Goal: Book appointment/travel/reservation

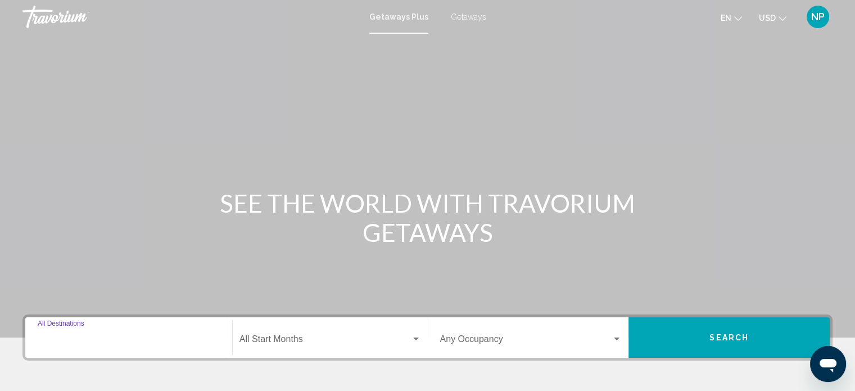
click at [47, 337] on input "Destination All Destinations" at bounding box center [129, 341] width 182 height 10
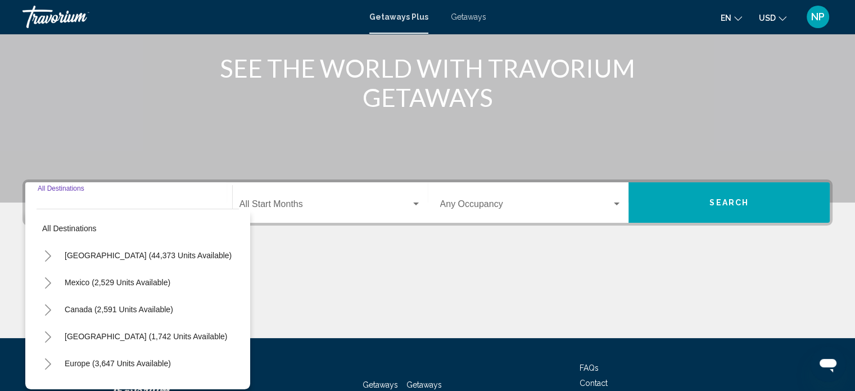
scroll to position [219, 0]
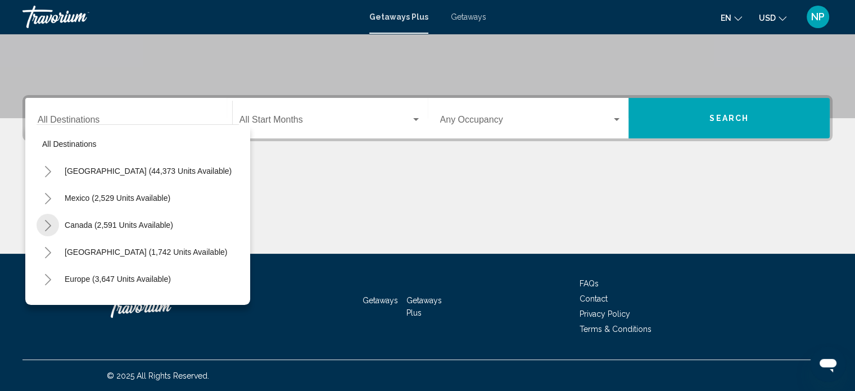
click at [48, 225] on icon "Toggle Canada (2,591 units available)" at bounding box center [48, 225] width 8 height 11
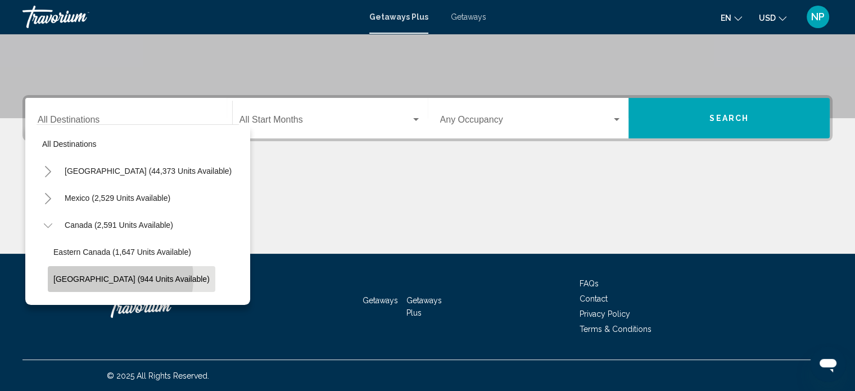
click at [104, 278] on span "[GEOGRAPHIC_DATA] (944 units available)" at bounding box center [131, 278] width 156 height 9
type input "**********"
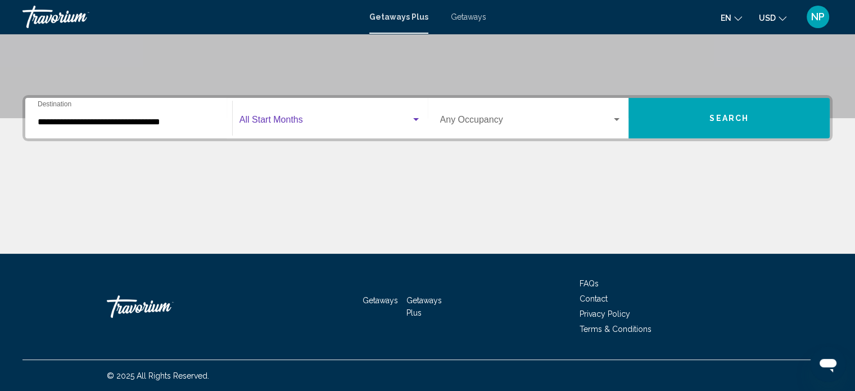
click at [303, 119] on span "Search widget" at bounding box center [324, 122] width 171 height 10
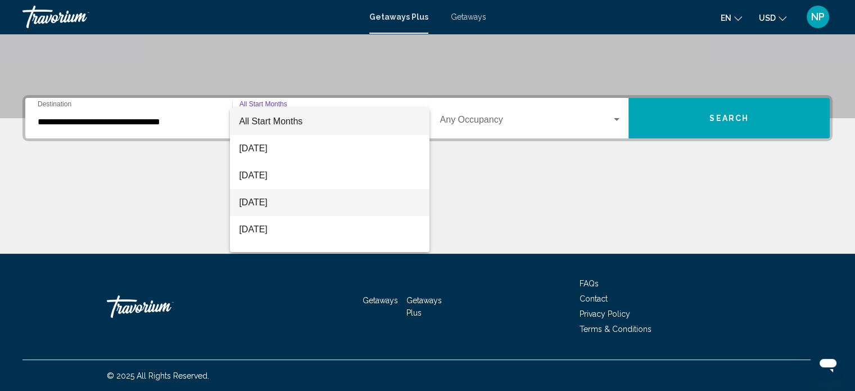
click at [274, 202] on span "[DATE]" at bounding box center [329, 202] width 181 height 27
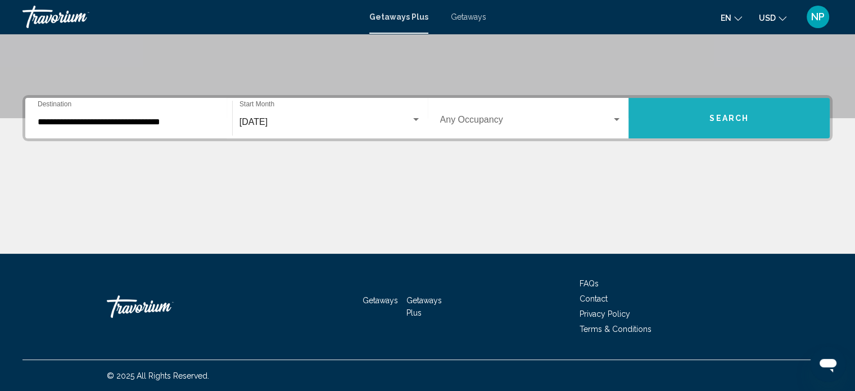
click at [739, 115] on span "Search" at bounding box center [728, 118] width 39 height 9
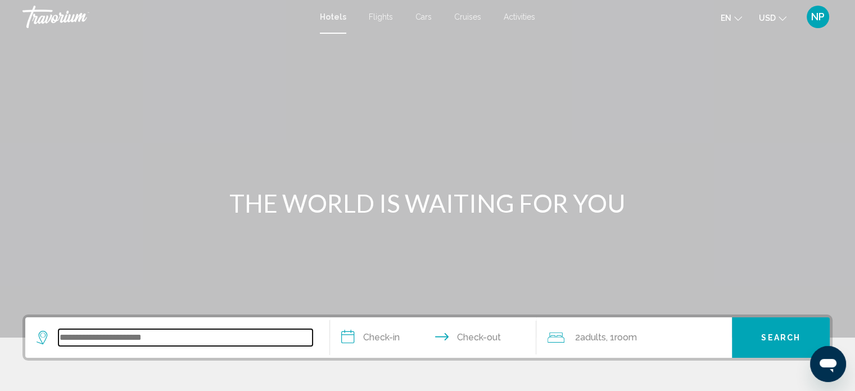
click at [63, 334] on input "Search widget" at bounding box center [185, 337] width 254 height 17
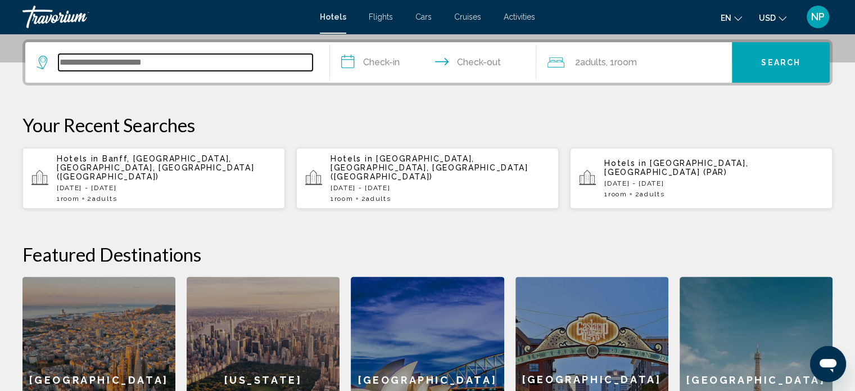
scroll to position [277, 0]
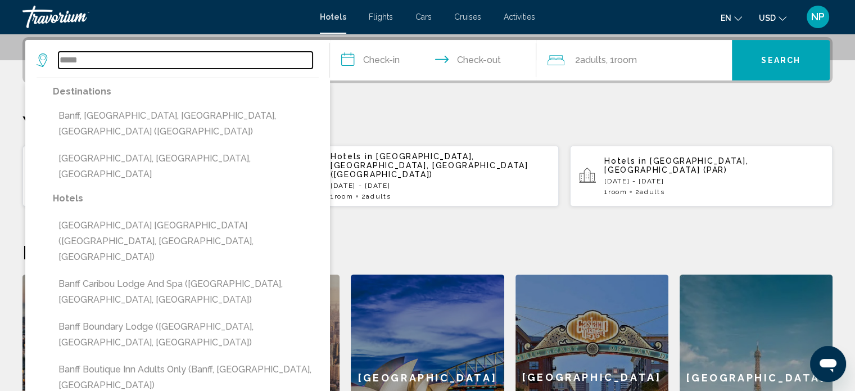
type input "*****"
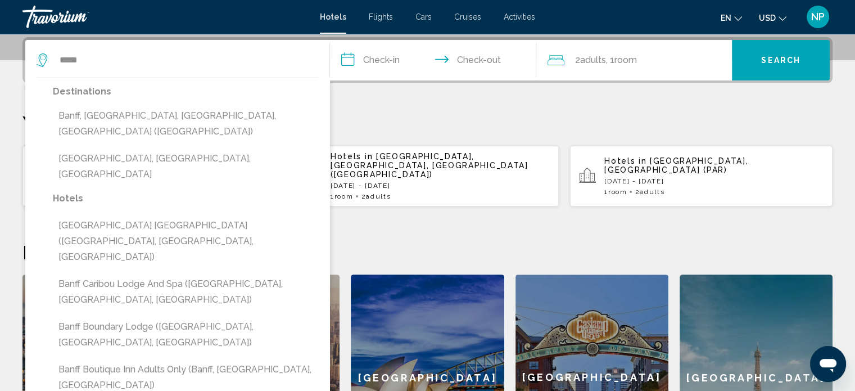
click at [351, 56] on input "**********" at bounding box center [435, 62] width 211 height 44
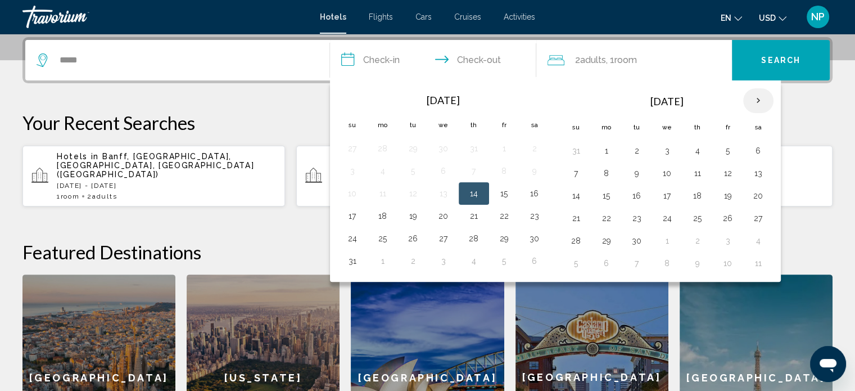
click at [751, 99] on th "Next month" at bounding box center [758, 100] width 30 height 25
click at [696, 170] on button "9" at bounding box center [697, 173] width 18 height 16
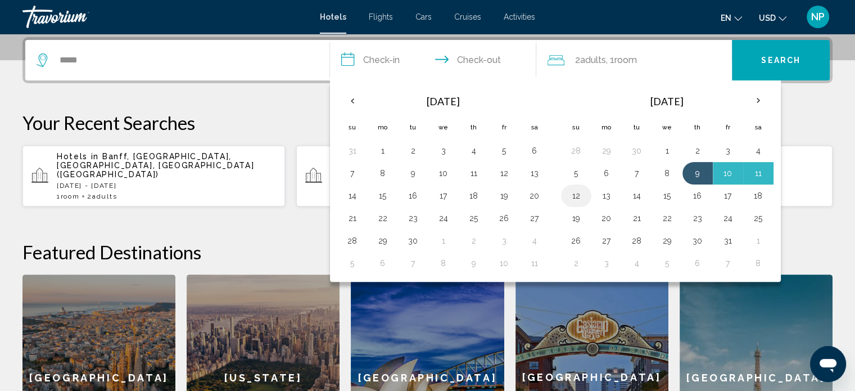
click at [577, 193] on button "12" at bounding box center [576, 196] width 18 height 16
type input "**********"
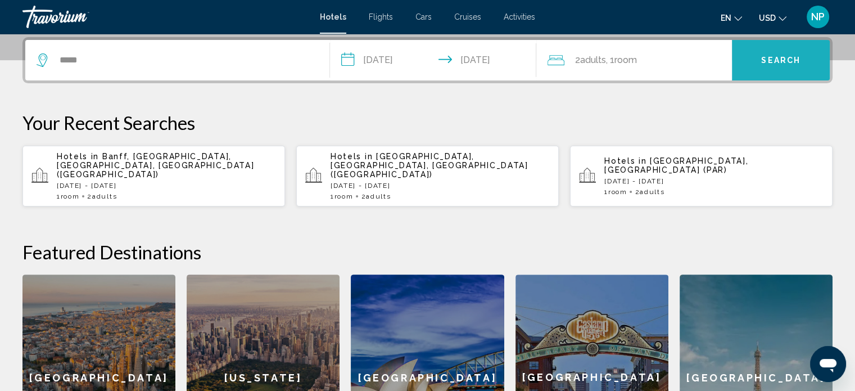
click at [786, 58] on span "Search" at bounding box center [780, 60] width 39 height 9
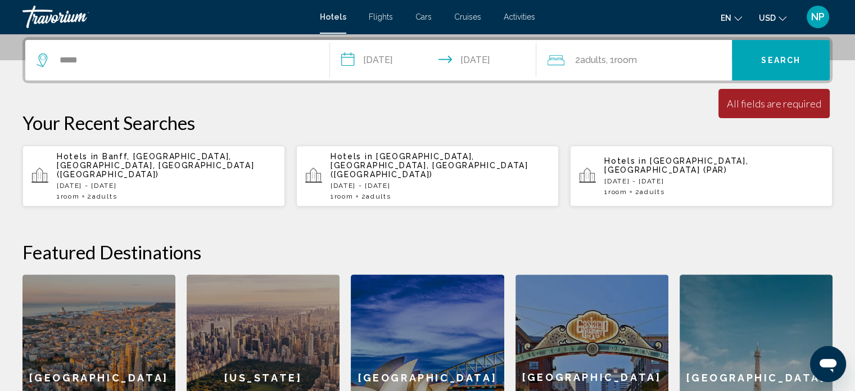
click at [632, 60] on span "Room" at bounding box center [625, 60] width 22 height 11
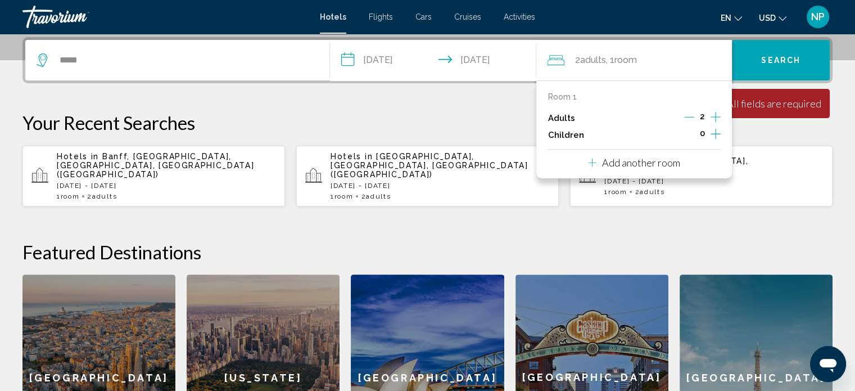
click at [779, 133] on p "Your Recent Searches" at bounding box center [427, 122] width 810 height 22
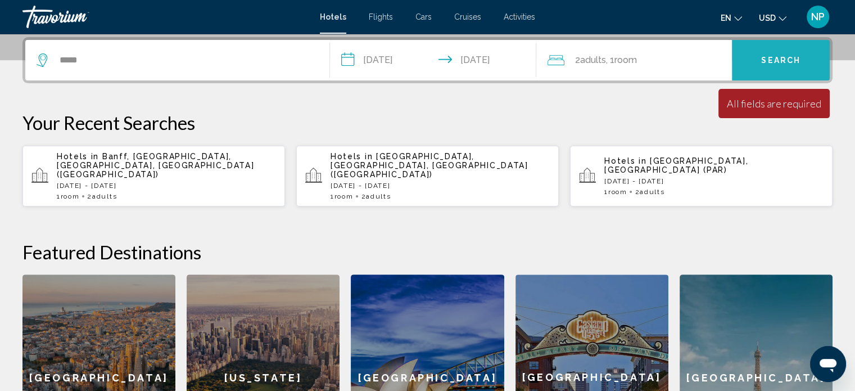
click at [781, 56] on span "Search" at bounding box center [780, 60] width 39 height 9
click at [196, 153] on span "Banff, Banff National Park, AB, Canada (YBA)" at bounding box center [155, 165] width 197 height 27
